Goal: Transaction & Acquisition: Purchase product/service

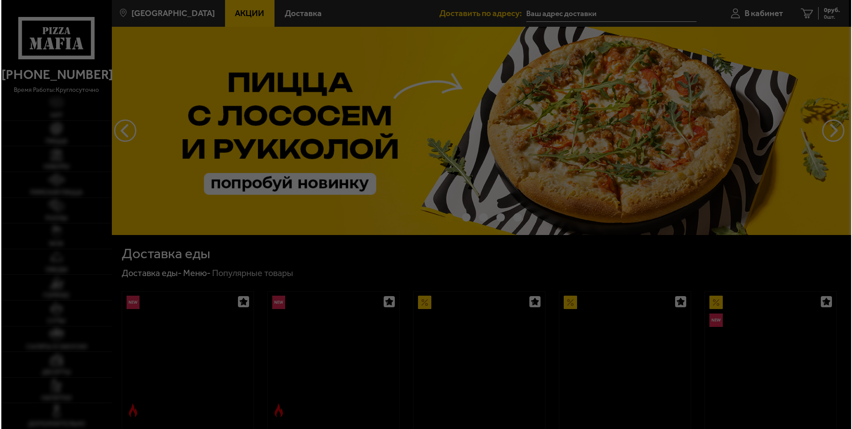
scroll to position [45, 0]
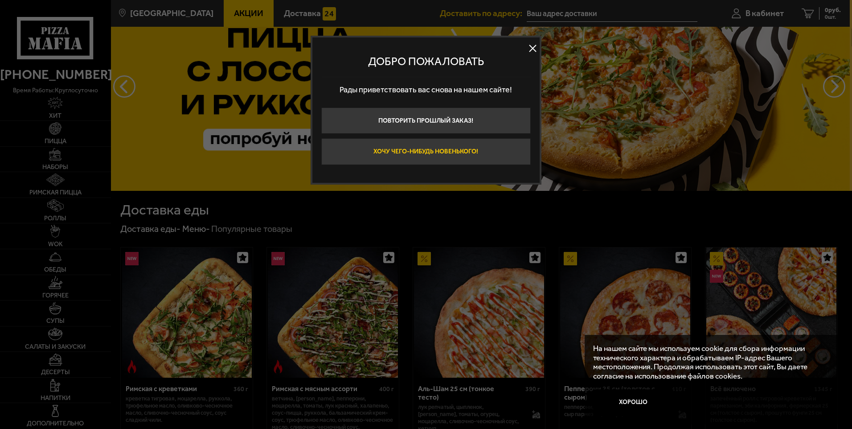
click at [425, 152] on button "Хочу чего-нибудь новенького!" at bounding box center [425, 151] width 209 height 27
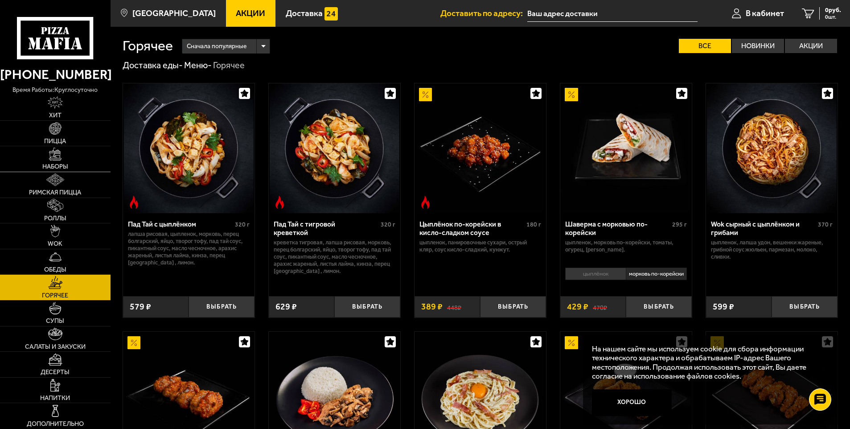
click at [68, 159] on link "Наборы" at bounding box center [55, 158] width 111 height 25
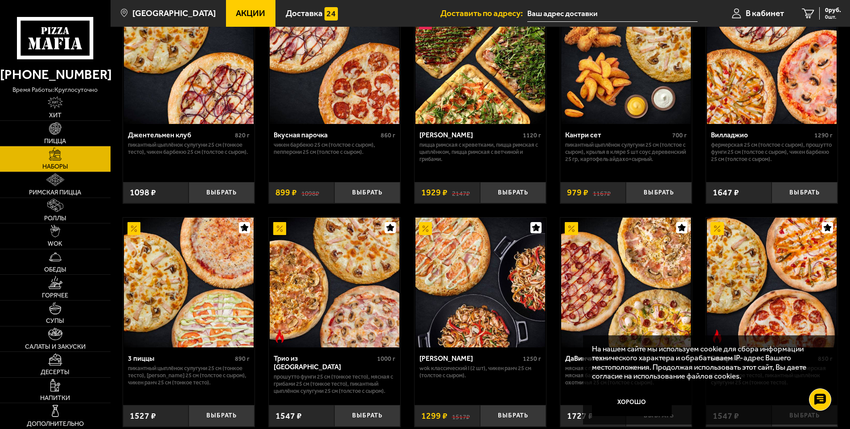
scroll to position [223, 0]
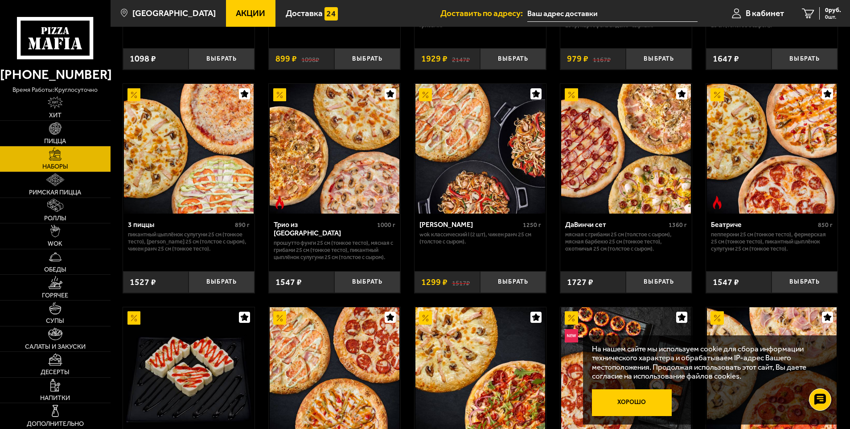
click at [649, 401] on button "Хорошо" at bounding box center [632, 402] width 80 height 27
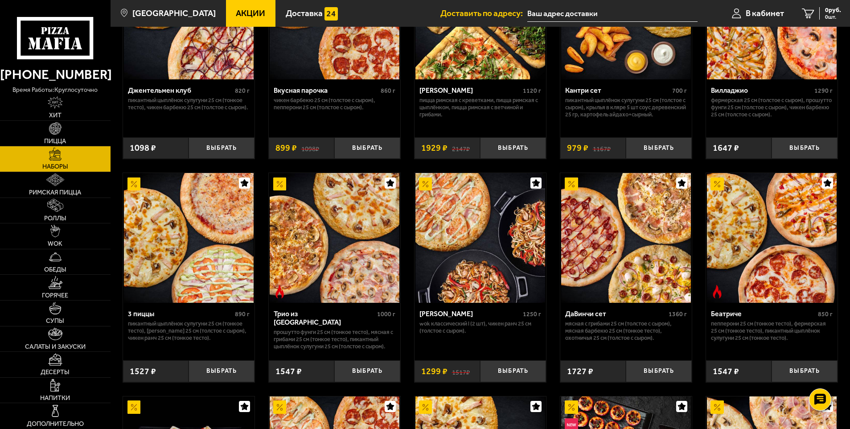
scroll to position [178, 0]
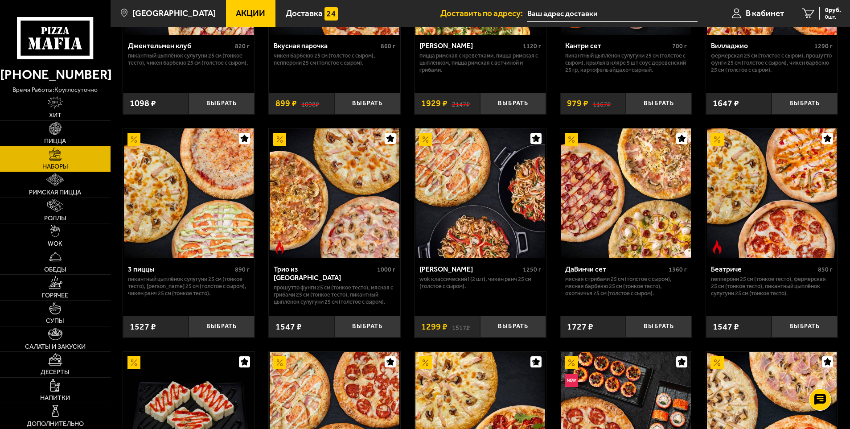
click at [734, 208] on img at bounding box center [772, 193] width 130 height 130
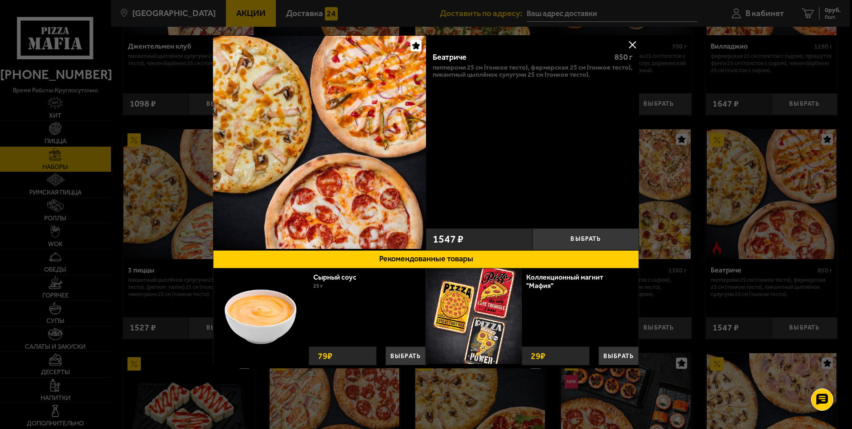
click at [495, 322] on img at bounding box center [473, 315] width 95 height 95
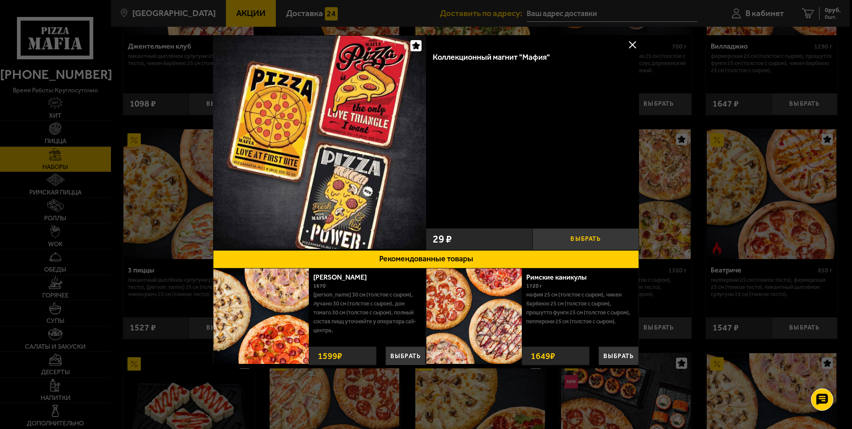
click at [586, 236] on button "Выбрать" at bounding box center [586, 239] width 107 height 22
click at [579, 238] on span "1" at bounding box center [586, 239] width 36 height 22
click at [739, 209] on div at bounding box center [426, 214] width 852 height 429
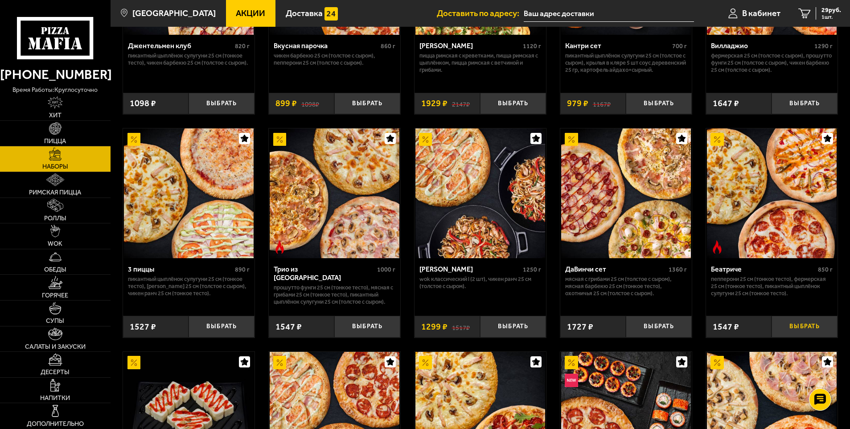
click at [798, 322] on button "Выбрать" at bounding box center [804, 327] width 66 height 22
click at [830, 23] on link "2 1576 руб. 2 шт." at bounding box center [816, 13] width 68 height 27
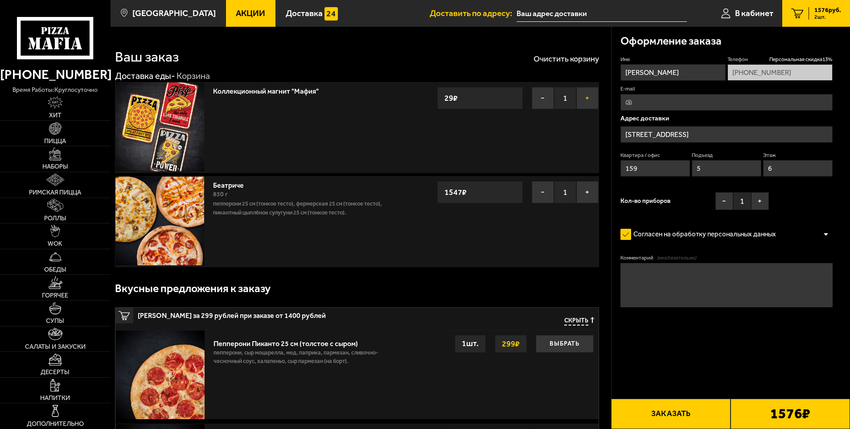
click at [589, 91] on button "+" at bounding box center [587, 98] width 22 height 22
click at [588, 95] on button "+" at bounding box center [587, 98] width 22 height 22
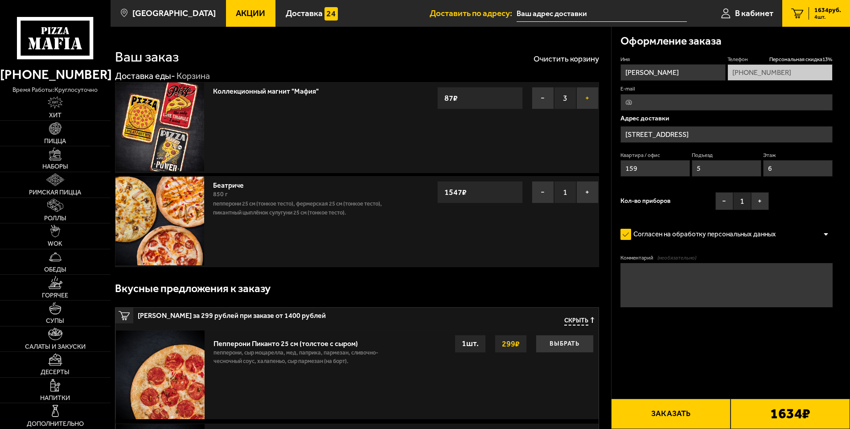
click at [588, 95] on button "+" at bounding box center [587, 98] width 22 height 22
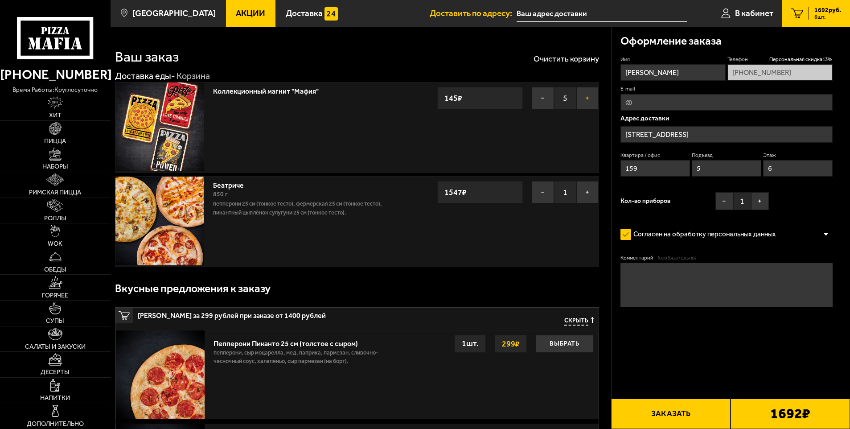
click at [588, 95] on button "+" at bounding box center [587, 98] width 22 height 22
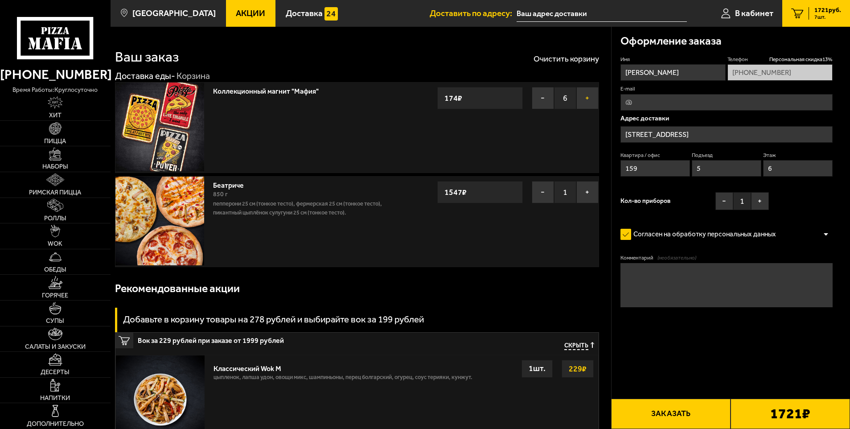
click at [588, 95] on button "+" at bounding box center [587, 98] width 22 height 22
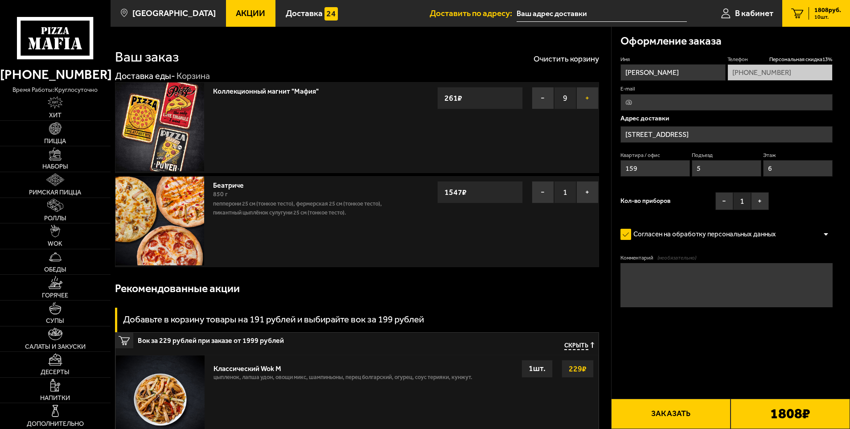
click at [588, 95] on button "+" at bounding box center [587, 98] width 22 height 22
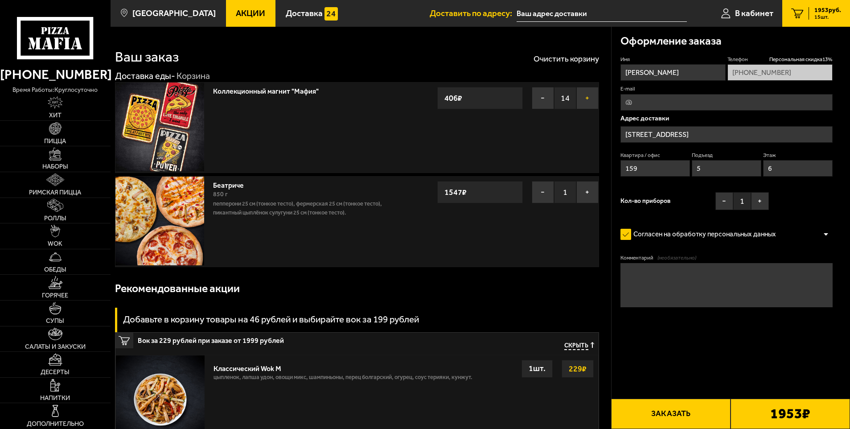
click at [588, 95] on button "+" at bounding box center [587, 98] width 22 height 22
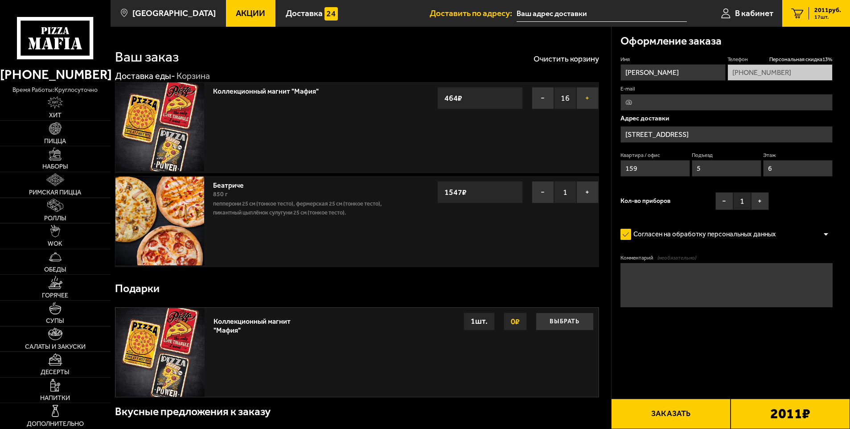
click at [588, 95] on button "+" at bounding box center [587, 98] width 22 height 22
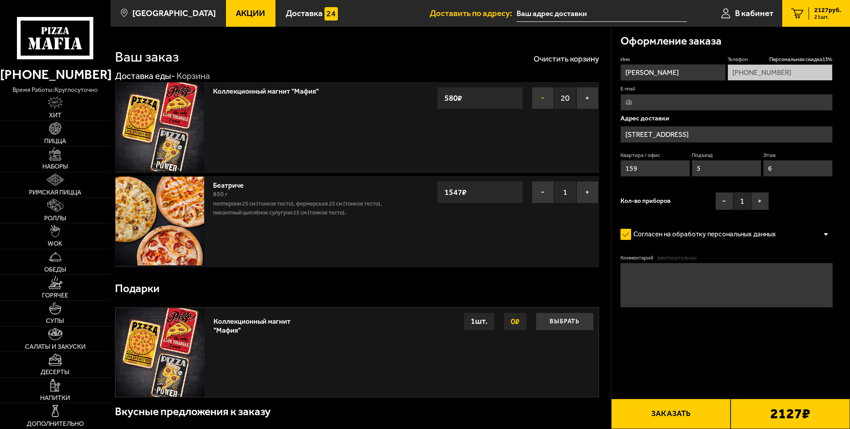
click at [532, 100] on button "−" at bounding box center [543, 98] width 22 height 22
click at [535, 100] on button "−" at bounding box center [543, 98] width 22 height 22
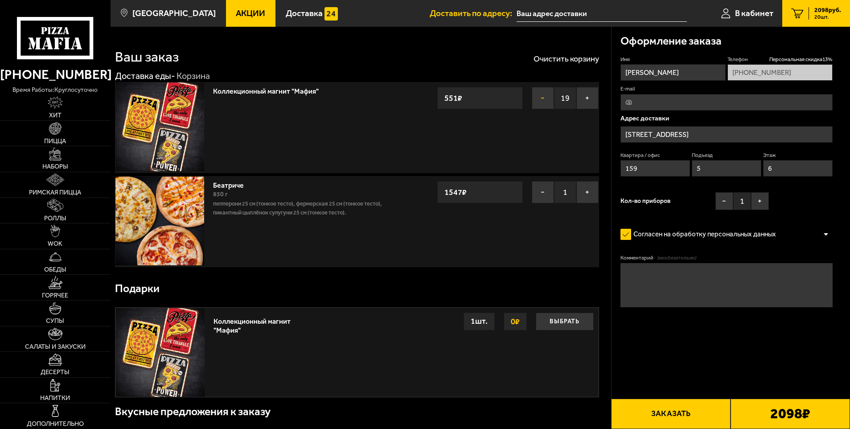
click at [535, 100] on button "−" at bounding box center [543, 98] width 22 height 22
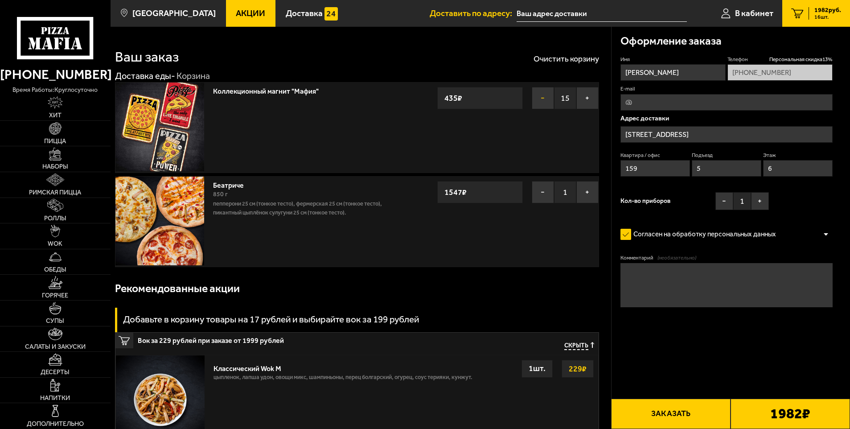
click at [535, 100] on button "−" at bounding box center [543, 98] width 22 height 22
click at [536, 100] on button "−" at bounding box center [543, 98] width 22 height 22
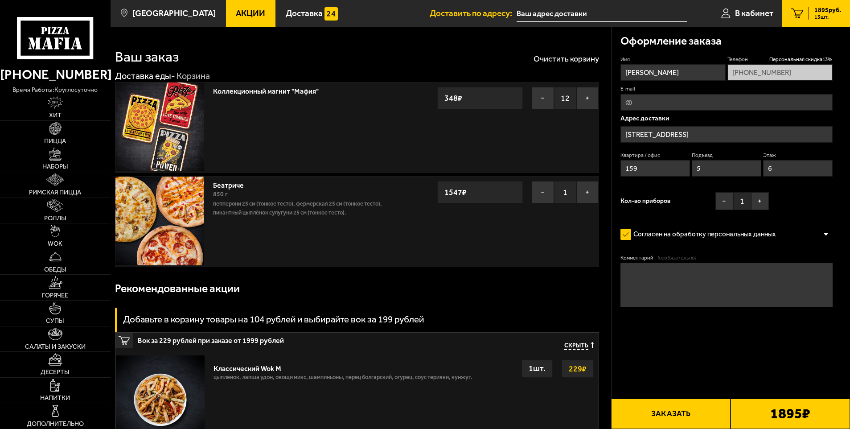
click at [573, 98] on span "12" at bounding box center [565, 98] width 22 height 22
click at [570, 98] on span "11" at bounding box center [565, 98] width 22 height 22
click at [570, 99] on span "11" at bounding box center [565, 98] width 22 height 22
drag, startPoint x: 570, startPoint y: 99, endPoint x: 539, endPoint y: 106, distance: 32.0
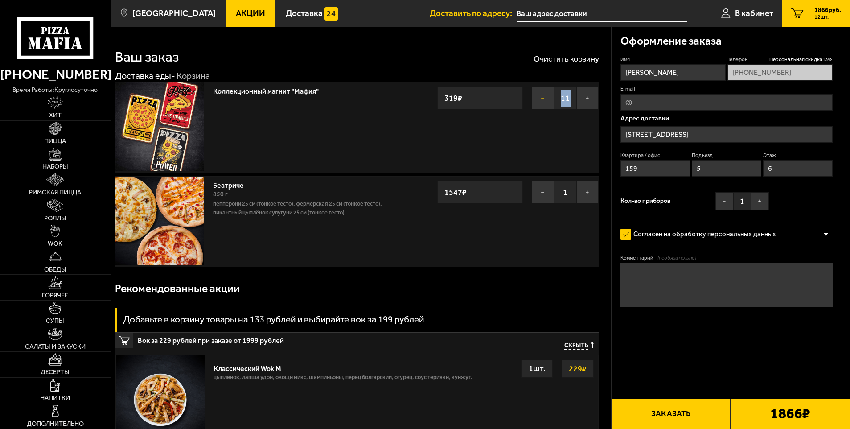
click at [539, 106] on div "− 11 +" at bounding box center [565, 98] width 67 height 22
drag, startPoint x: 539, startPoint y: 106, endPoint x: 529, endPoint y: 106, distance: 10.7
click at [527, 107] on div "− 11 + 319 ₽" at bounding box center [517, 95] width 161 height 27
click at [545, 100] on button "−" at bounding box center [543, 98] width 22 height 22
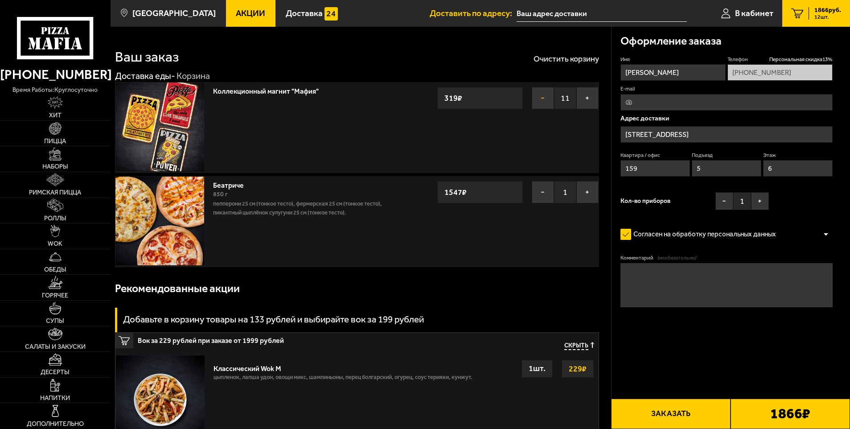
click at [545, 100] on button "−" at bounding box center [543, 98] width 22 height 22
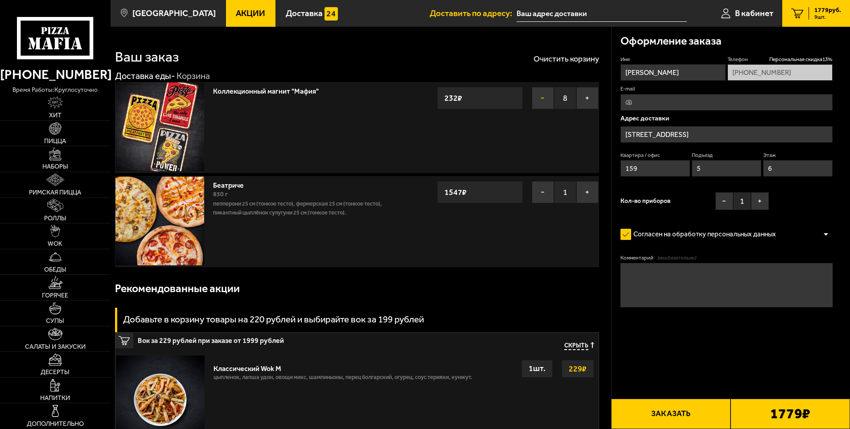
click at [545, 100] on button "−" at bounding box center [543, 98] width 22 height 22
click at [545, 101] on button "−" at bounding box center [543, 98] width 22 height 22
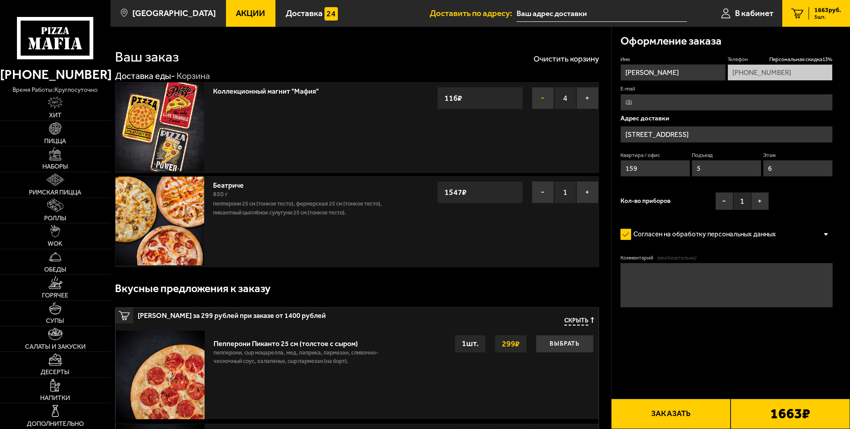
click at [535, 91] on button "−" at bounding box center [543, 98] width 22 height 22
click at [535, 92] on button "−" at bounding box center [543, 98] width 22 height 22
click at [536, 92] on button "−" at bounding box center [543, 98] width 22 height 22
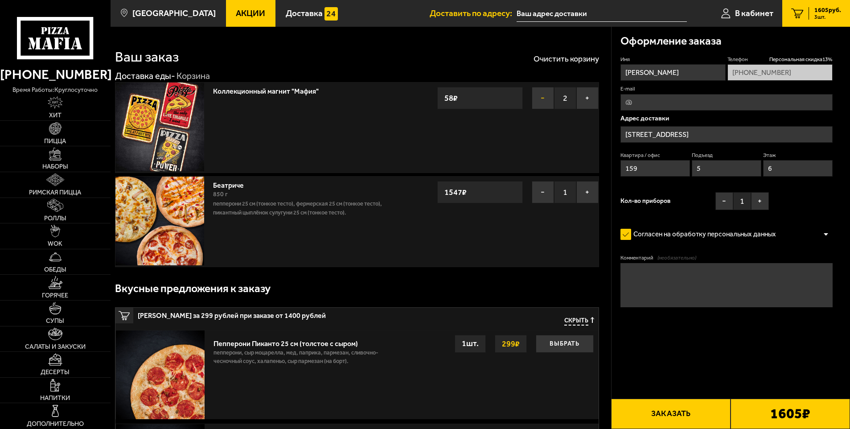
click at [536, 92] on button "−" at bounding box center [543, 98] width 22 height 22
click at [537, 92] on button "−" at bounding box center [543, 98] width 22 height 22
click at [544, 104] on button "−" at bounding box center [543, 98] width 22 height 22
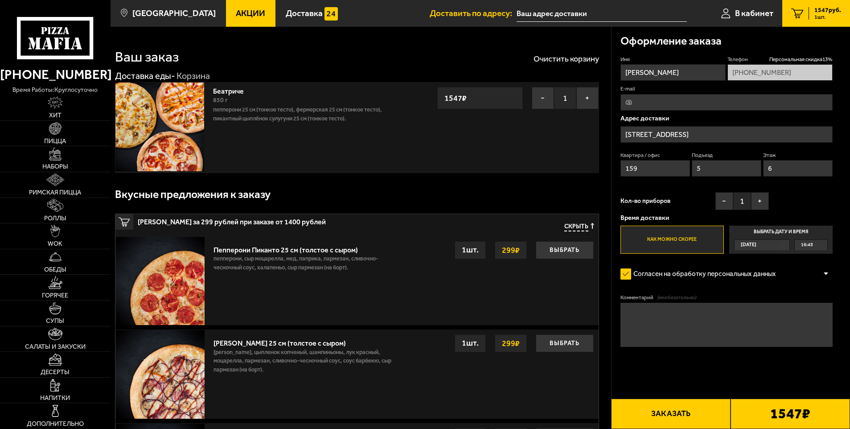
click at [649, 94] on input "E-mail" at bounding box center [726, 102] width 213 height 16
type input "[EMAIL_ADDRESS][DOMAIN_NAME]"
click at [804, 87] on div "Имя [PERSON_NAME] скидка 13 % [PHONE_NUMBER] E-mail [EMAIL_ADDRESS][DOMAIN_NAME…" at bounding box center [726, 155] width 213 height 198
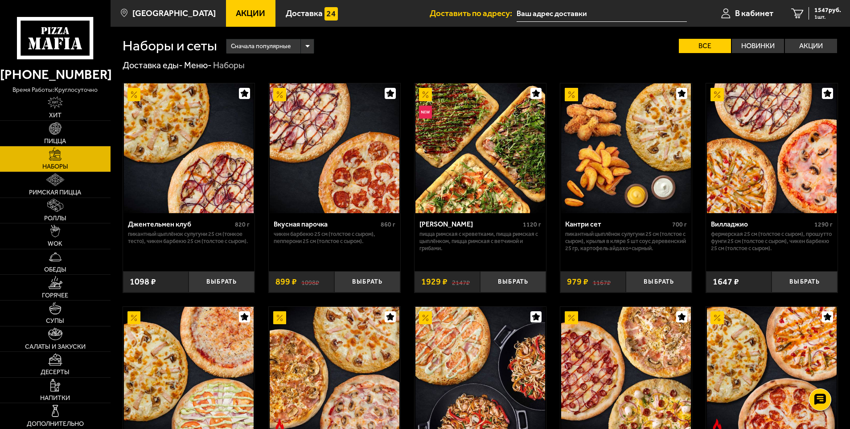
scroll to position [178, 0]
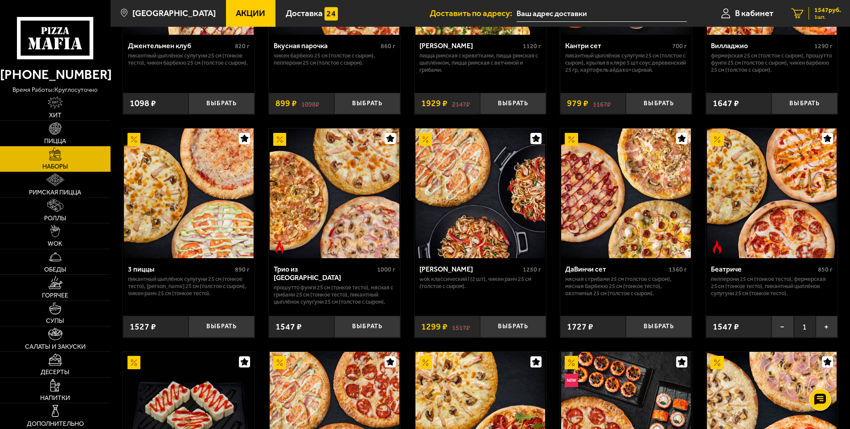
click at [823, 18] on span "1 шт." at bounding box center [827, 16] width 27 height 5
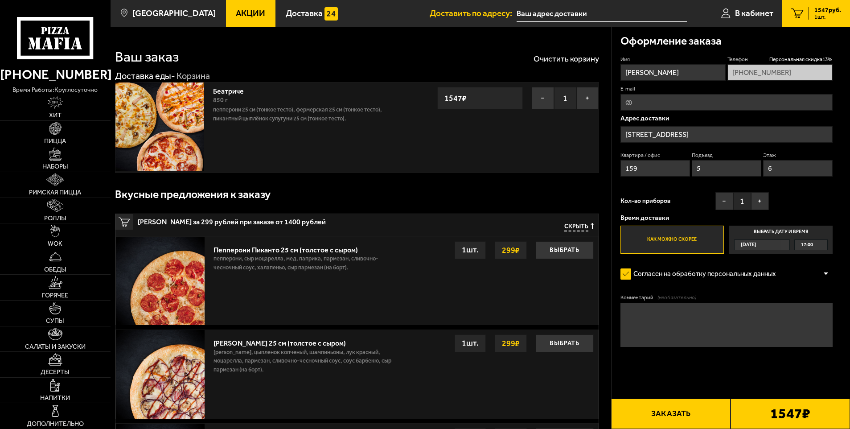
click at [670, 109] on input "E-mail" at bounding box center [726, 102] width 213 height 16
type input "[EMAIL_ADDRESS][DOMAIN_NAME]"
click at [722, 202] on button "−" at bounding box center [724, 201] width 18 height 18
click at [685, 324] on textarea "Комментарий (необязательно)" at bounding box center [726, 325] width 213 height 44
type textarea "0"
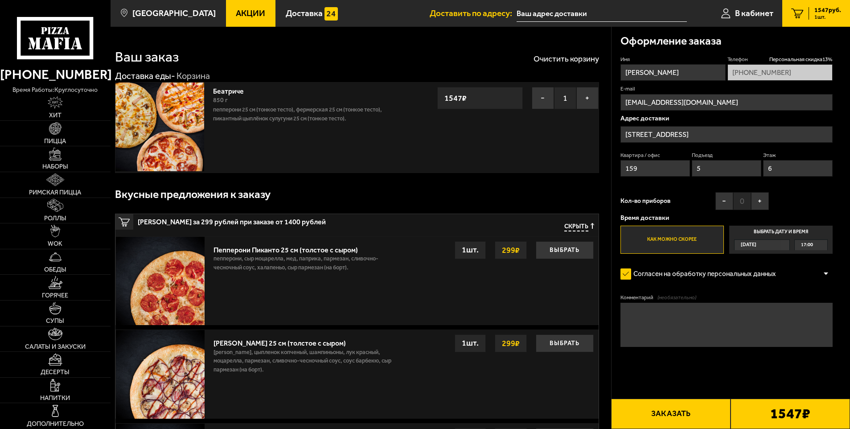
type textarea "с"
paste textarea "🖤"
type textarea "мафон не работает(( набери по братски как у падика будешь🖤"
click at [689, 407] on button "Заказать" at bounding box center [670, 413] width 119 height 30
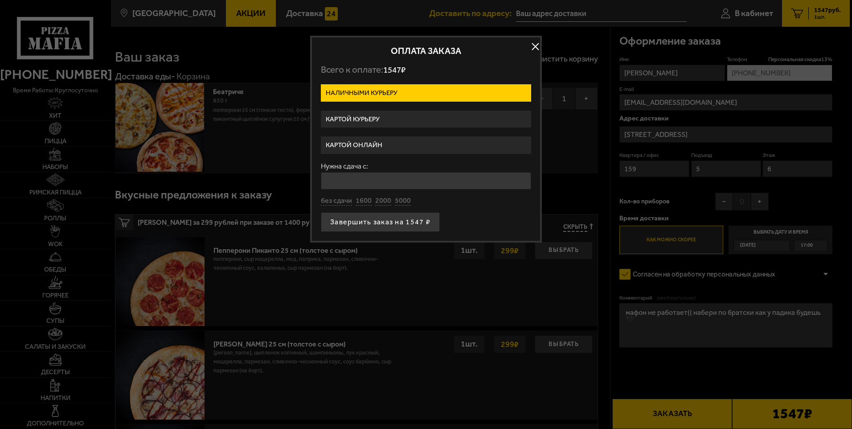
click at [373, 123] on label "Картой курьеру" at bounding box center [426, 119] width 210 height 17
click at [0, 0] on input "Картой курьеру" at bounding box center [0, 0] width 0 height 0
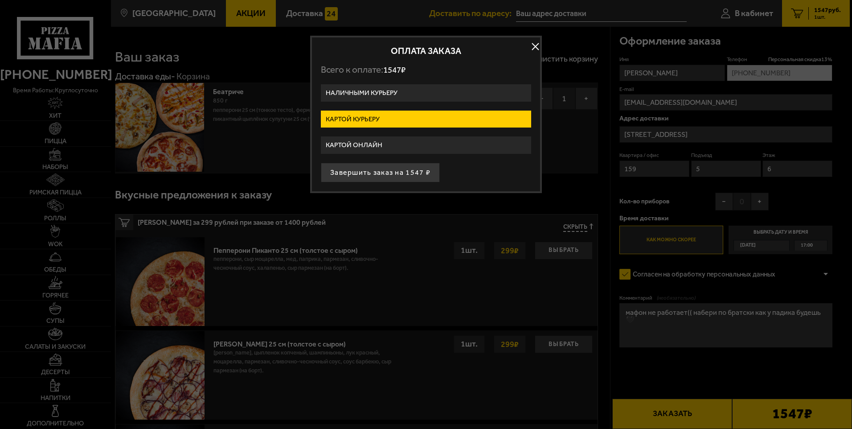
click at [377, 151] on label "Картой онлайн" at bounding box center [426, 144] width 210 height 17
click at [0, 0] on input "Картой онлайн" at bounding box center [0, 0] width 0 height 0
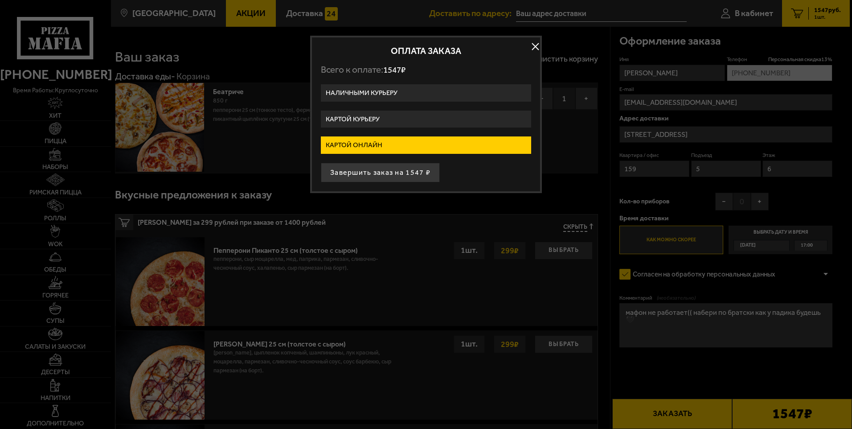
click at [385, 123] on label "Картой курьеру" at bounding box center [426, 119] width 210 height 17
click at [0, 0] on input "Картой курьеру" at bounding box center [0, 0] width 0 height 0
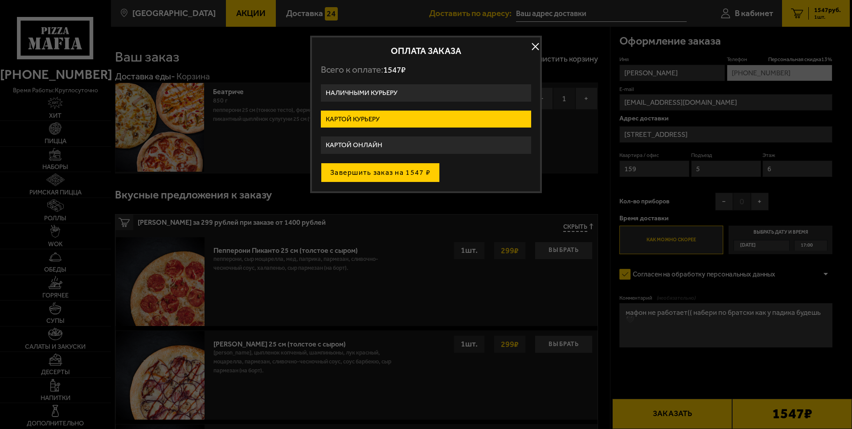
click at [396, 165] on button "Завершить заказ на 1547 ₽" at bounding box center [380, 173] width 119 height 20
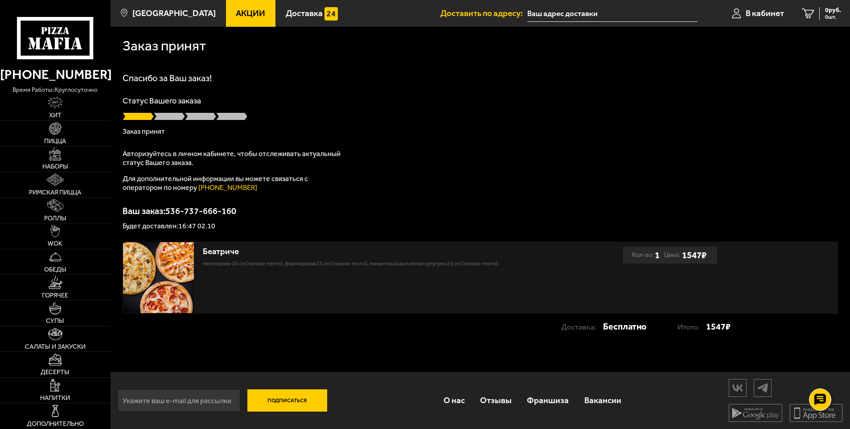
scroll to position [0, 0]
drag, startPoint x: 160, startPoint y: 139, endPoint x: 123, endPoint y: 133, distance: 37.5
click at [123, 133] on div "Спасибо за Ваш заказ! Статус Вашего заказа Готовится Авторизуйтесь в личном каб…" at bounding box center [480, 152] width 715 height 156
drag, startPoint x: 123, startPoint y: 133, endPoint x: 226, endPoint y: 163, distance: 106.8
click at [226, 145] on div "Спасибо за Ваш заказ! Статус Вашего заказа Готовится Авторизуйтесь в личном каб…" at bounding box center [480, 152] width 715 height 156
